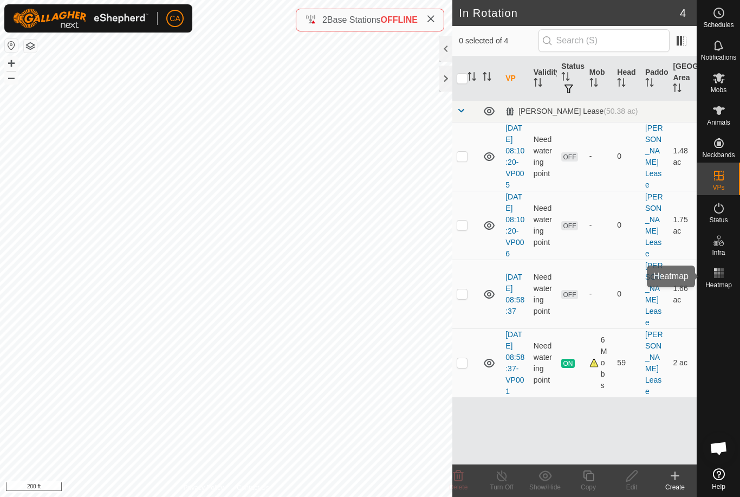
click at [722, 279] on icon at bounding box center [718, 272] width 13 height 13
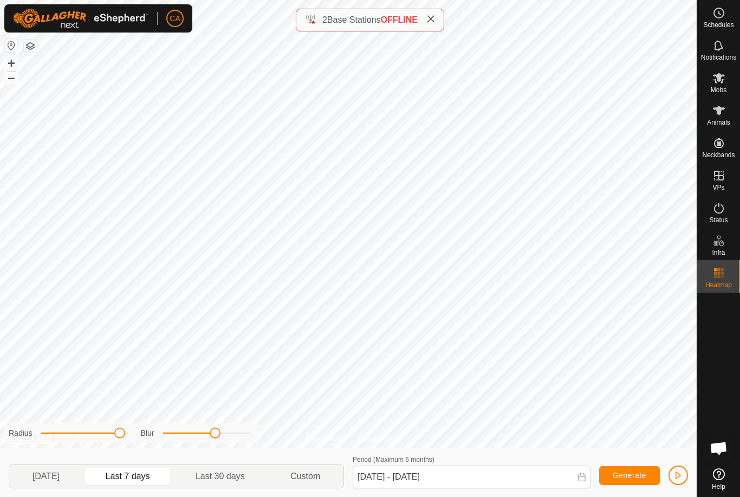
click at [51, 478] on span "[DATE]" at bounding box center [45, 475] width 27 height 13
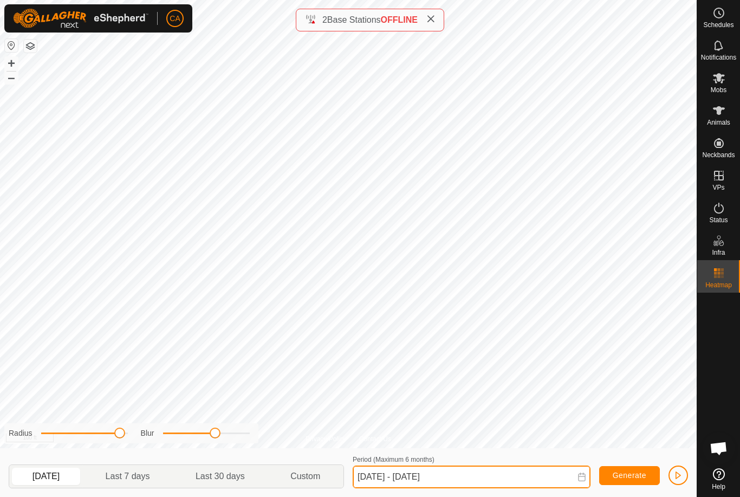
click at [405, 479] on input "[DATE] - [DATE]" at bounding box center [472, 476] width 238 height 23
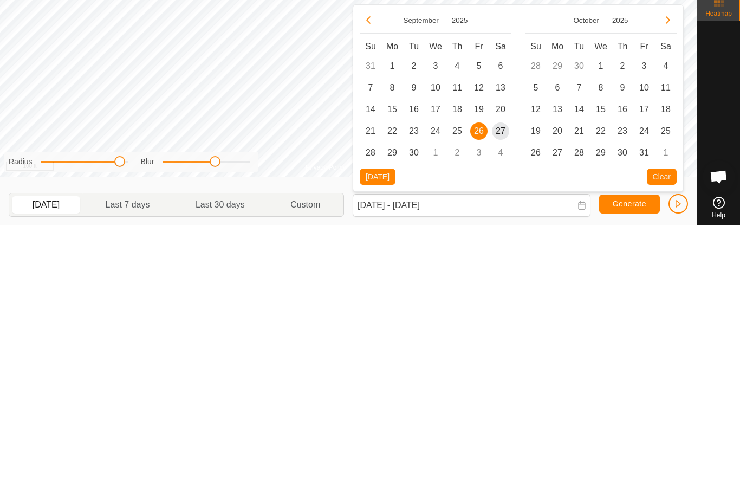
click at [414, 394] on span "23" at bounding box center [413, 402] width 17 height 17
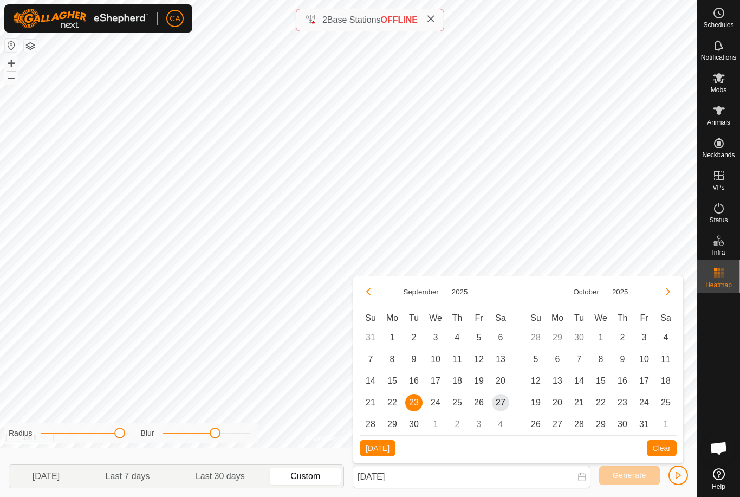
click at [499, 400] on span "27" at bounding box center [500, 402] width 17 height 17
type input "[DATE] - [DATE]"
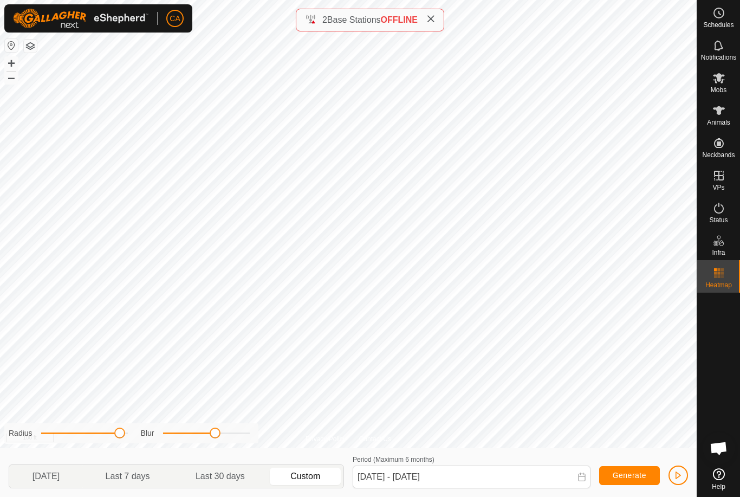
click at [627, 478] on span "Generate" at bounding box center [629, 475] width 34 height 9
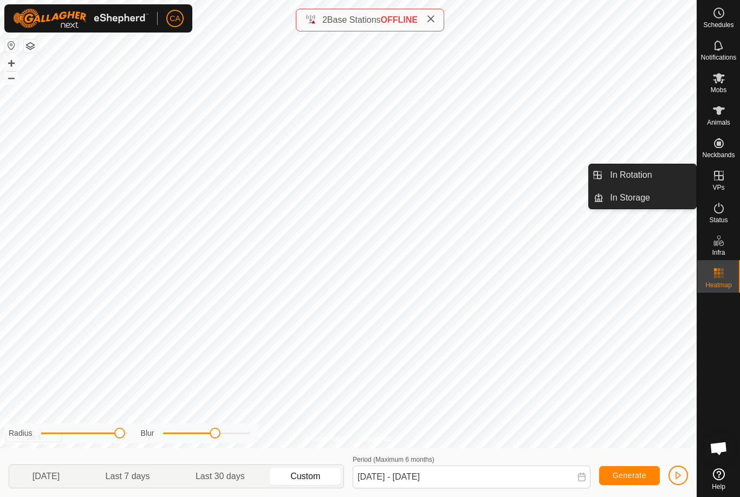
click at [665, 171] on link "In Rotation" at bounding box center [649, 175] width 93 height 22
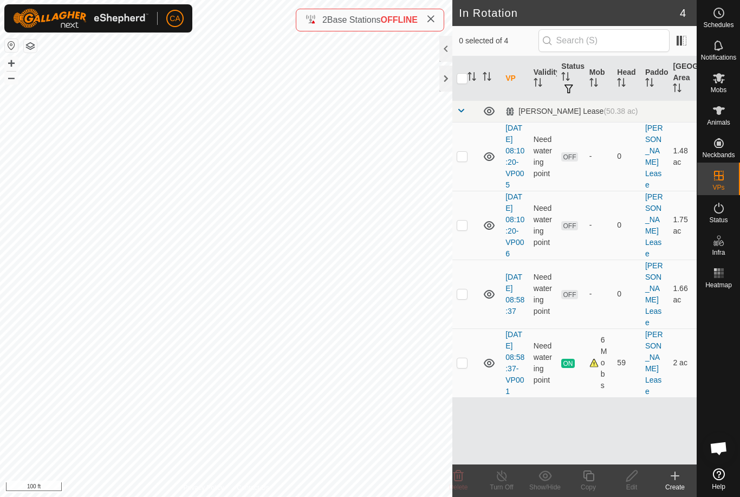
click at [445, 82] on div at bounding box center [445, 79] width 13 height 26
